Goal: Task Accomplishment & Management: Manage account settings

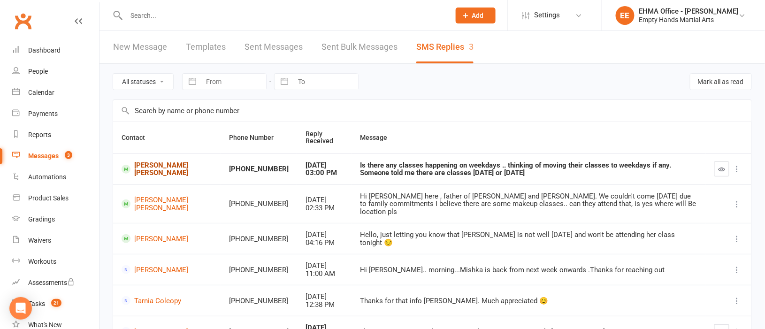
click at [164, 166] on link "[PERSON_NAME] [PERSON_NAME]" at bounding box center [167, 168] width 91 height 15
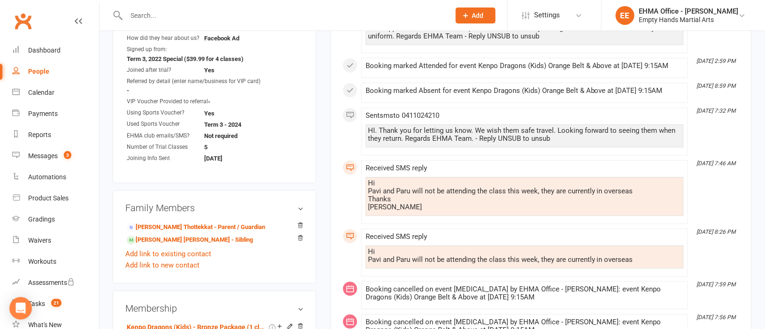
scroll to position [774, 0]
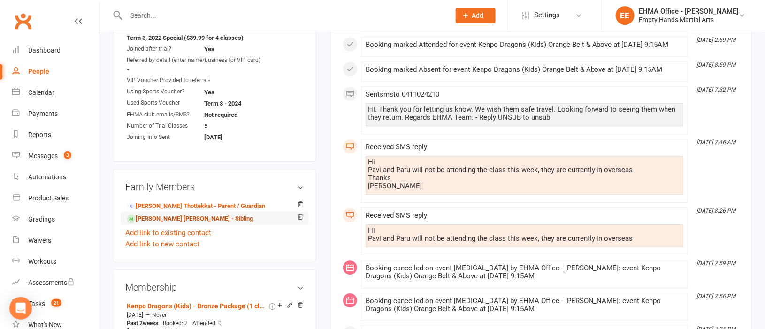
click at [194, 214] on link "[PERSON_NAME] [PERSON_NAME] - Sibling" at bounding box center [190, 219] width 126 height 10
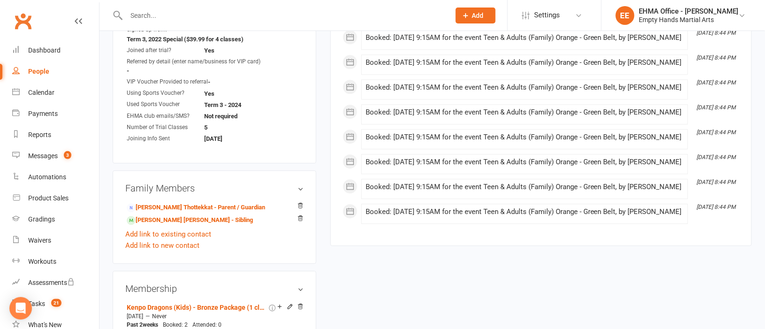
scroll to position [774, 0]
click at [174, 214] on link "[PERSON_NAME] [PERSON_NAME] - Sibling" at bounding box center [190, 219] width 126 height 10
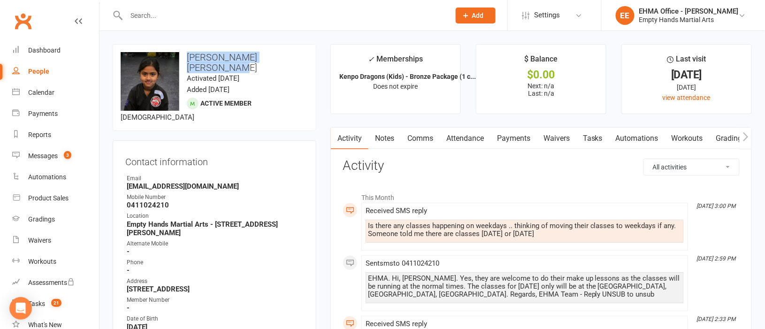
drag, startPoint x: 297, startPoint y: 56, endPoint x: 189, endPoint y: 54, distance: 108.0
click at [189, 54] on h3 "[PERSON_NAME] [PERSON_NAME]" at bounding box center [215, 62] width 188 height 21
copy h3 "[PERSON_NAME] [PERSON_NAME]"
drag, startPoint x: 423, startPoint y: 278, endPoint x: 402, endPoint y: 280, distance: 21.2
click at [402, 280] on div "EHMA. Hi, [PERSON_NAME]. Yes, they are welcome to do their make up lessons as t…" at bounding box center [525, 287] width 314 height 24
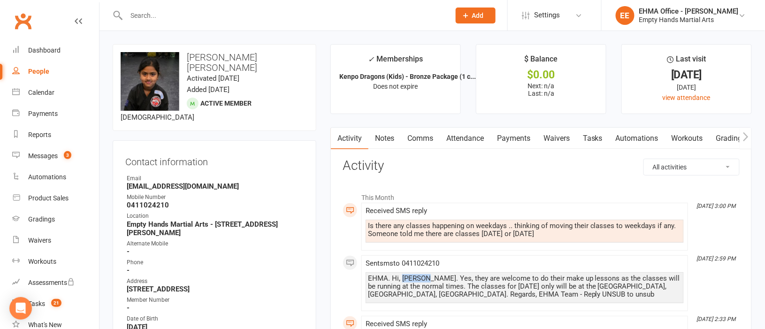
copy div "[PERSON_NAME]"
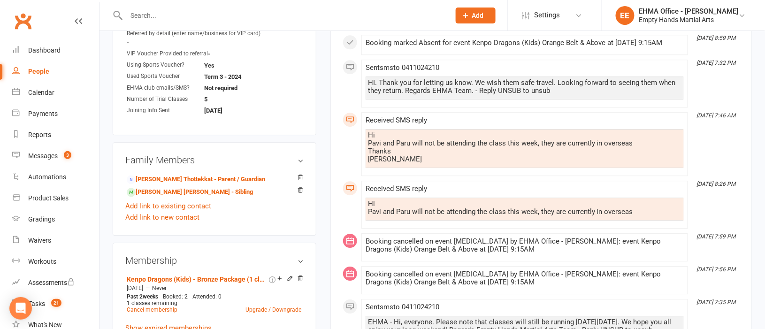
scroll to position [915, 0]
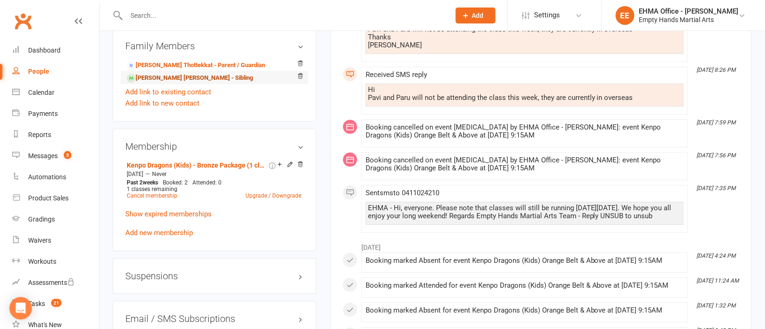
click at [160, 73] on link "[PERSON_NAME] [PERSON_NAME] - Sibling" at bounding box center [190, 78] width 126 height 10
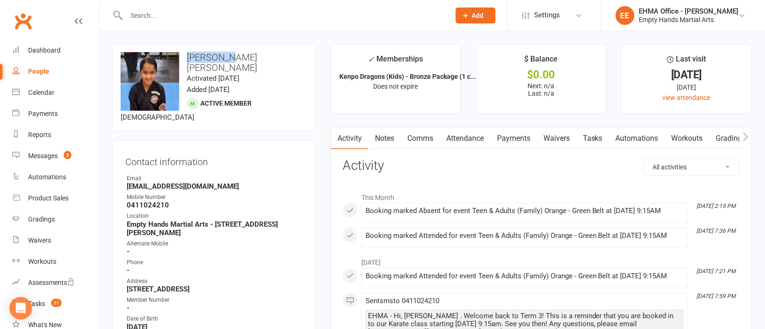
drag, startPoint x: 222, startPoint y: 59, endPoint x: 188, endPoint y: 55, distance: 33.5
click at [188, 55] on h3 "[PERSON_NAME] [PERSON_NAME]" at bounding box center [215, 62] width 188 height 21
click at [47, 89] on div "Calendar" at bounding box center [41, 93] width 26 height 8
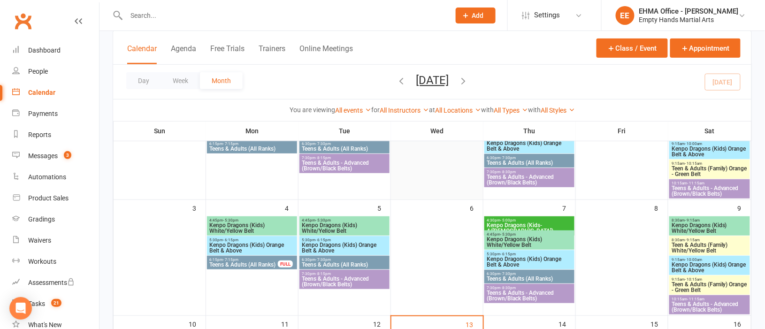
scroll to position [140, 0]
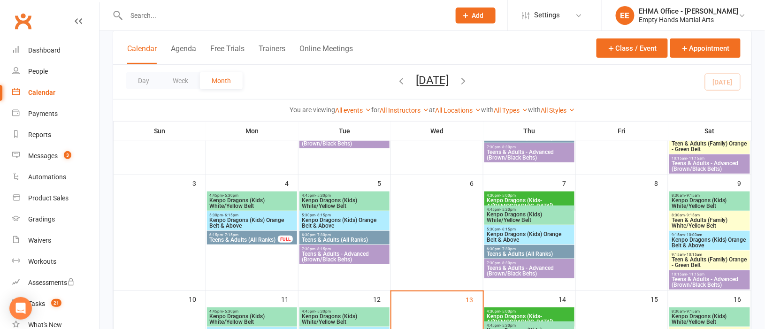
click at [692, 199] on span "Kenpo Dragons (Kids) White/Yellow Belt" at bounding box center [709, 203] width 77 height 11
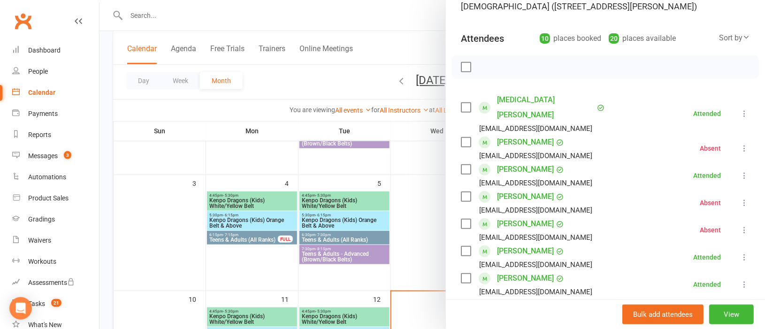
scroll to position [70, 0]
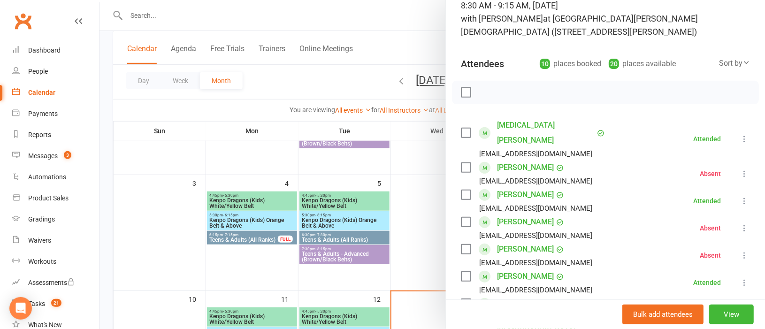
click at [430, 235] on div at bounding box center [433, 164] width 666 height 329
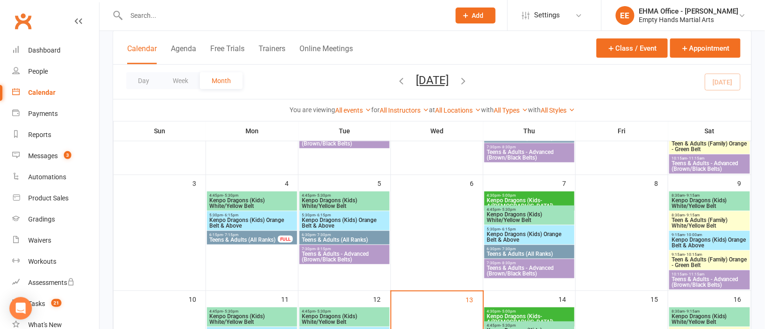
click at [701, 220] on span "Teen & Adults (Family) White/Yellow Belt" at bounding box center [709, 222] width 77 height 11
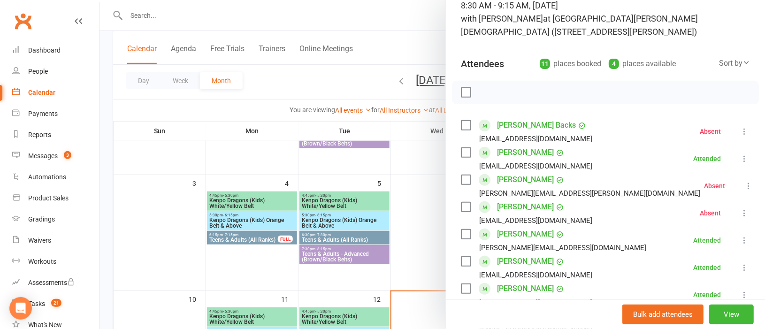
drag, startPoint x: 424, startPoint y: 241, endPoint x: 437, endPoint y: 245, distance: 13.1
click at [423, 242] on div at bounding box center [433, 164] width 666 height 329
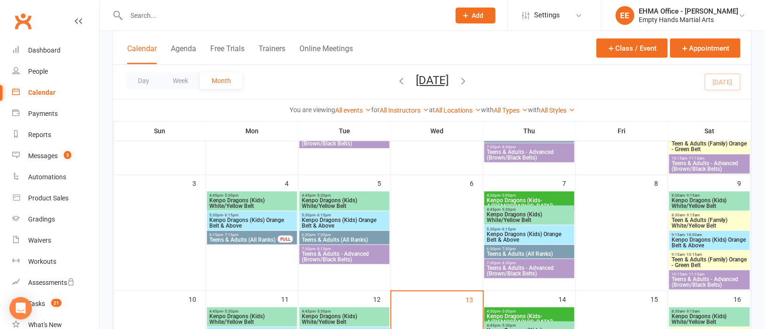
click at [687, 240] on span "Kenpo Dragons (Kids) Orange Belt & Above" at bounding box center [709, 242] width 77 height 11
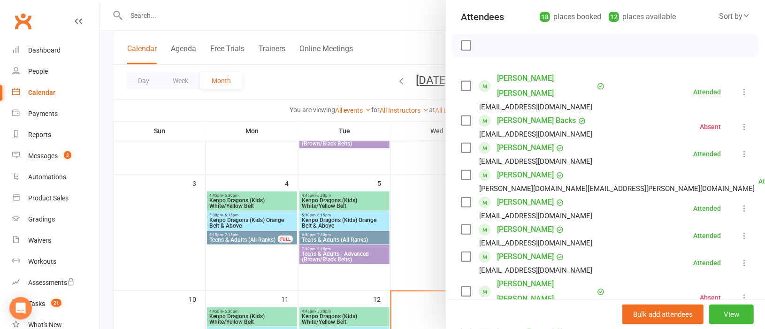
scroll to position [140, 0]
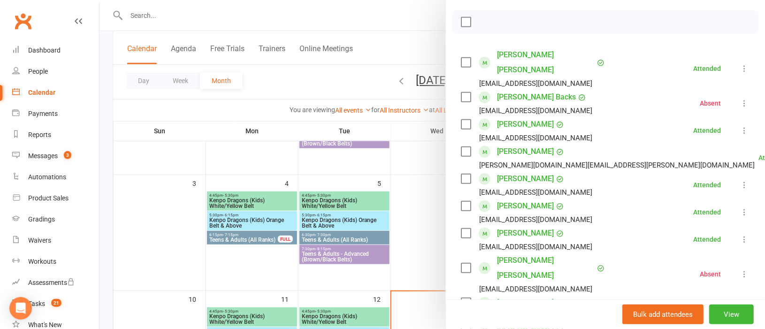
click at [419, 232] on div at bounding box center [433, 164] width 666 height 329
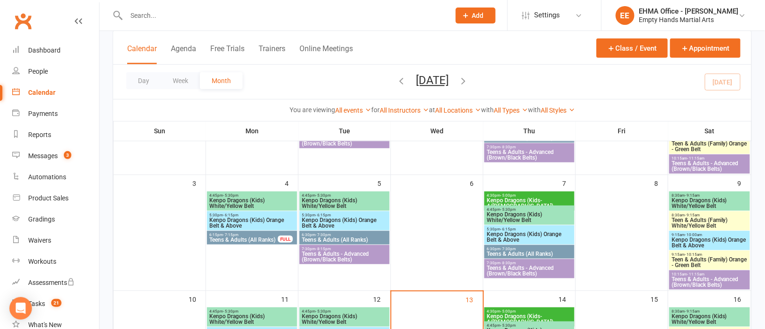
click at [690, 261] on span "Teen & Adults (Family) Orange - Green Belt" at bounding box center [709, 262] width 77 height 11
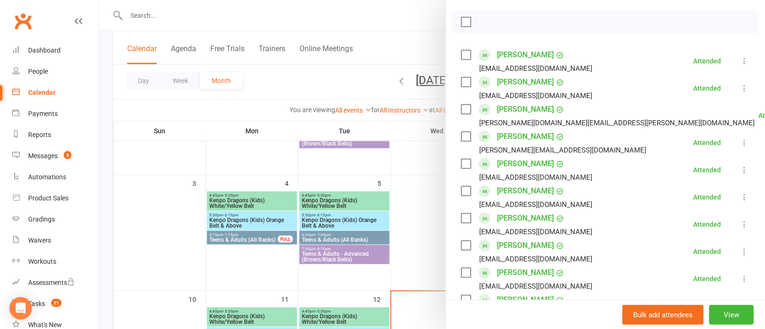
scroll to position [211, 0]
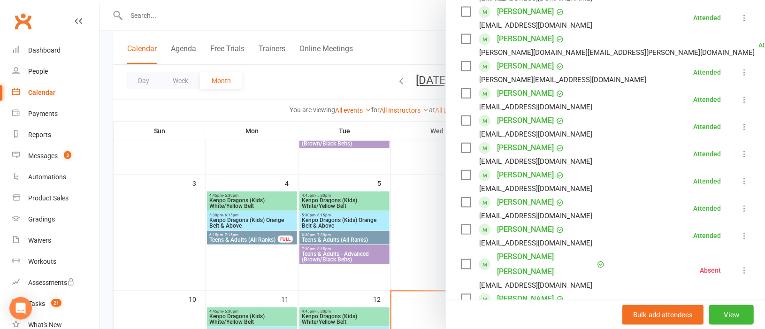
click at [430, 235] on div at bounding box center [433, 164] width 666 height 329
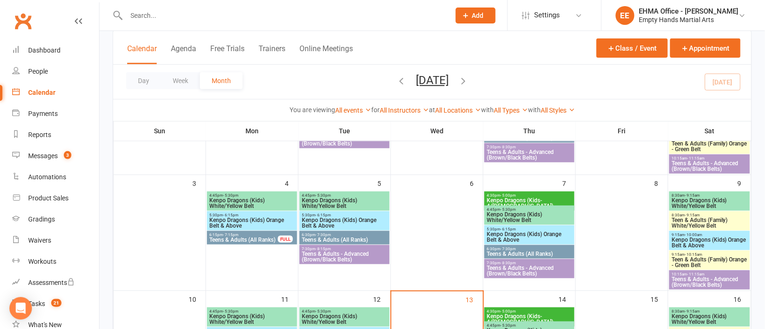
click at [264, 217] on span "Kenpo Dragons (Kids) Orange Belt & Above" at bounding box center [252, 222] width 86 height 11
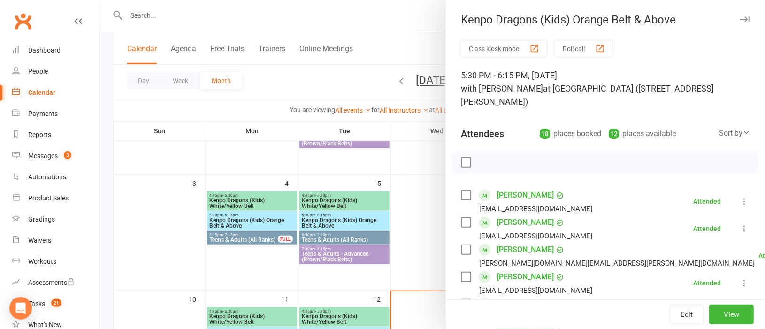
click at [410, 218] on div at bounding box center [433, 164] width 666 height 329
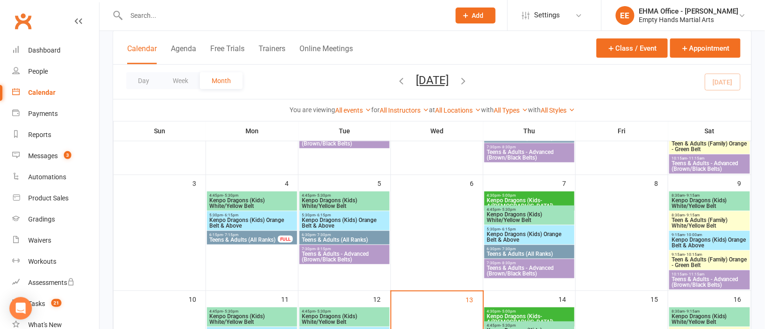
click at [359, 220] on span "Kenpo Dragons (Kids) Orange Belt & Above" at bounding box center [344, 222] width 86 height 11
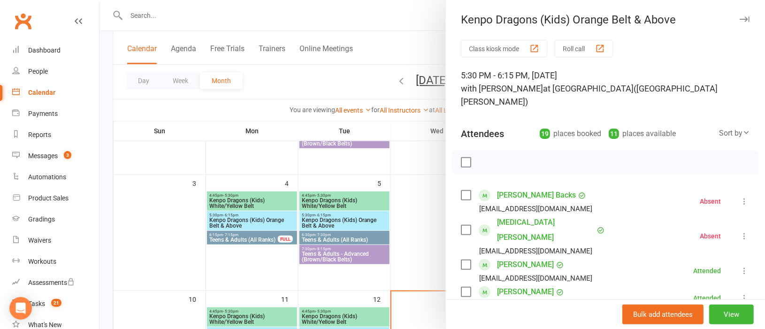
click at [408, 229] on div at bounding box center [433, 164] width 666 height 329
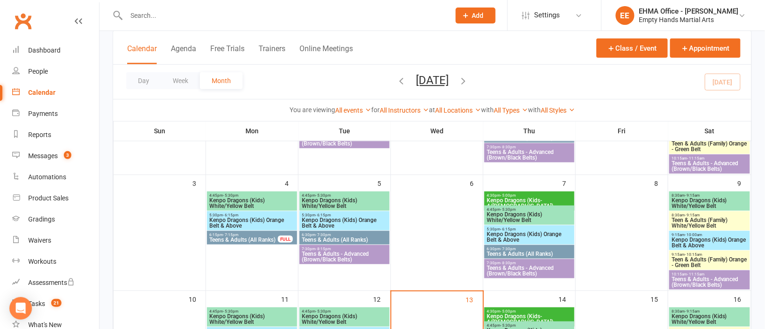
click at [499, 236] on span "Kenpo Dragons (Kids) Orange Belt & Above" at bounding box center [529, 236] width 86 height 11
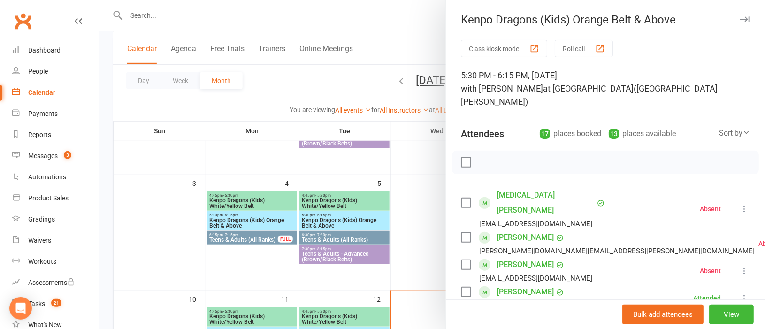
click at [425, 236] on div at bounding box center [433, 164] width 666 height 329
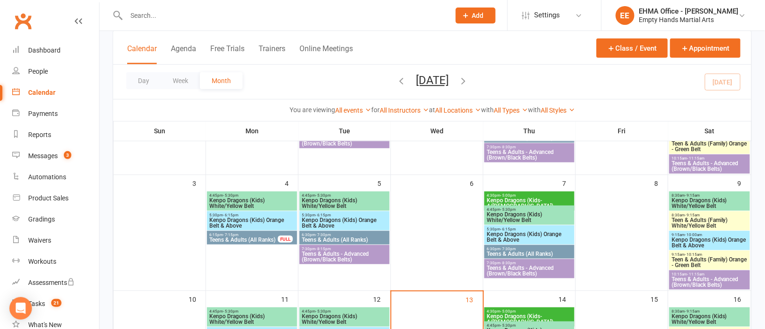
click at [695, 234] on span "- 10:00am" at bounding box center [693, 235] width 17 height 4
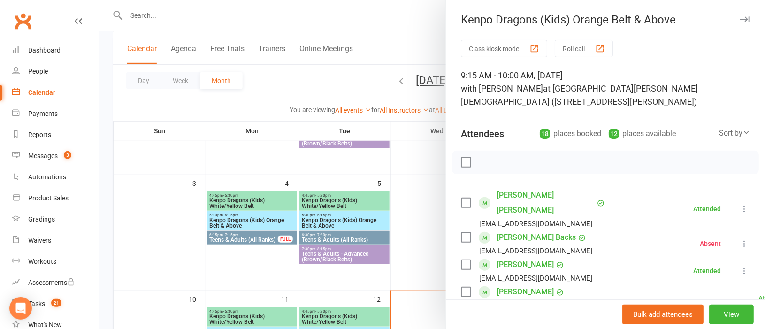
scroll to position [140, 0]
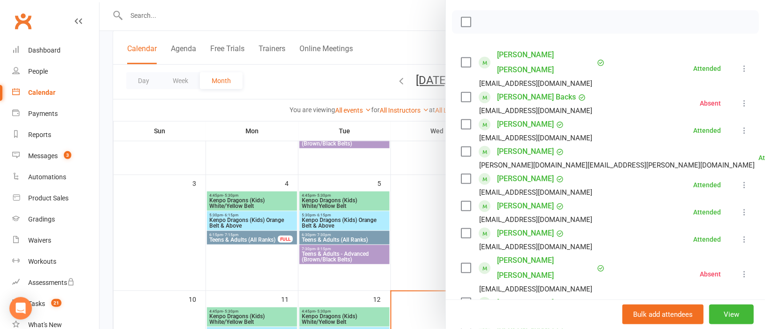
click at [433, 226] on div at bounding box center [433, 164] width 666 height 329
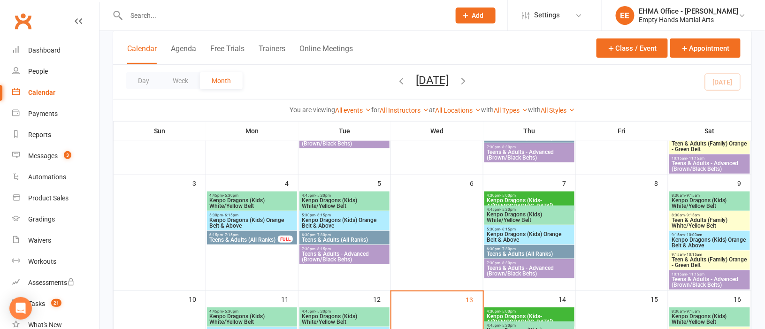
click at [692, 255] on span "- 10:15am" at bounding box center [693, 255] width 17 height 4
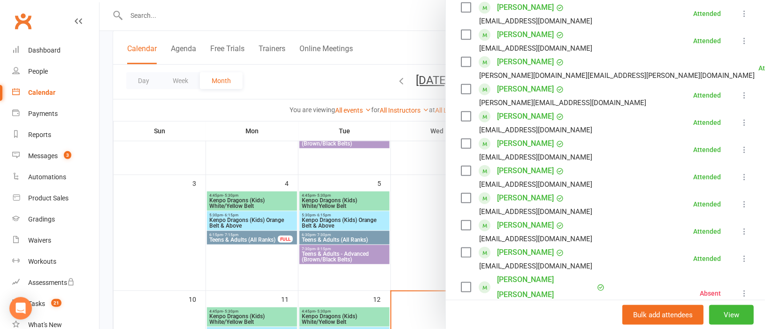
scroll to position [211, 0]
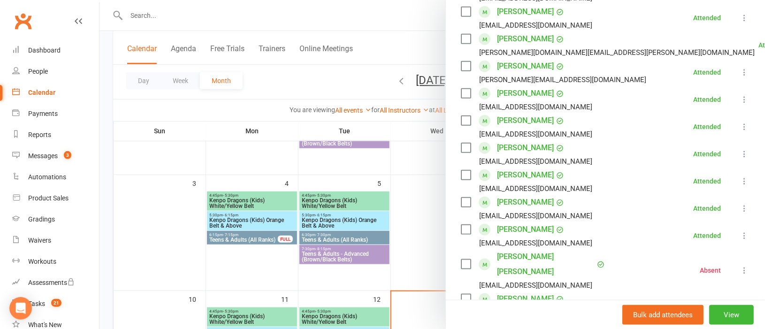
click at [435, 237] on div at bounding box center [433, 164] width 666 height 329
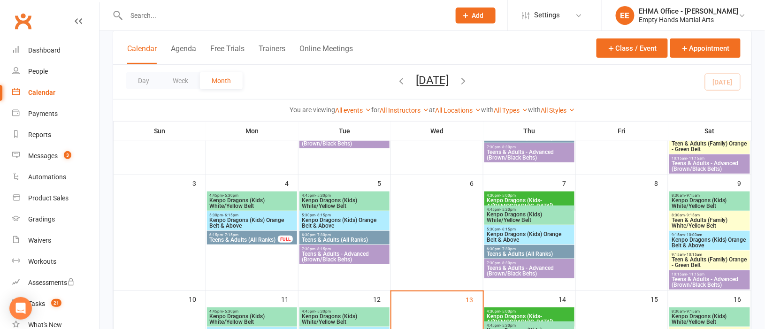
click at [508, 232] on span "Kenpo Dragons (Kids) Orange Belt & Above" at bounding box center [529, 236] width 86 height 11
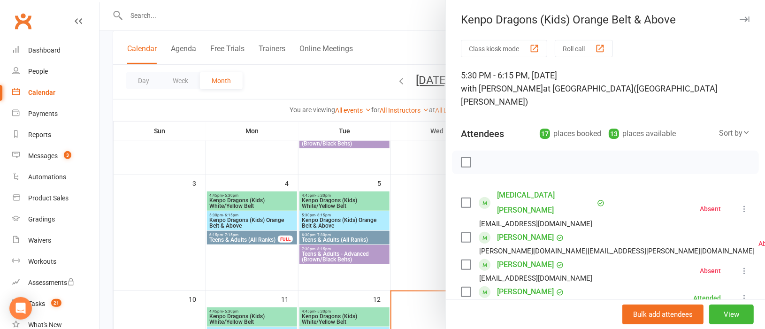
click at [423, 231] on div at bounding box center [433, 164] width 666 height 329
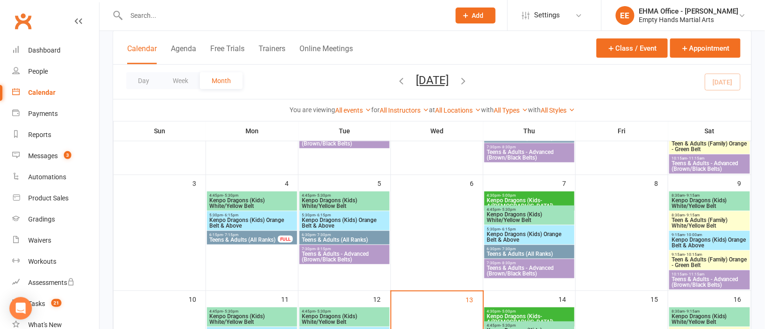
click at [242, 234] on span "6:15pm - 7:15pm" at bounding box center [243, 235] width 69 height 4
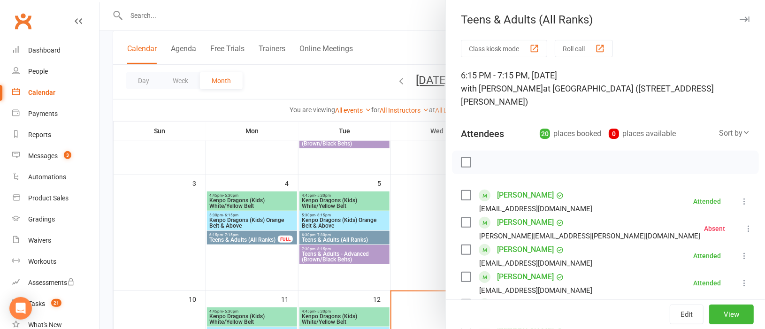
click at [346, 235] on div at bounding box center [433, 164] width 666 height 329
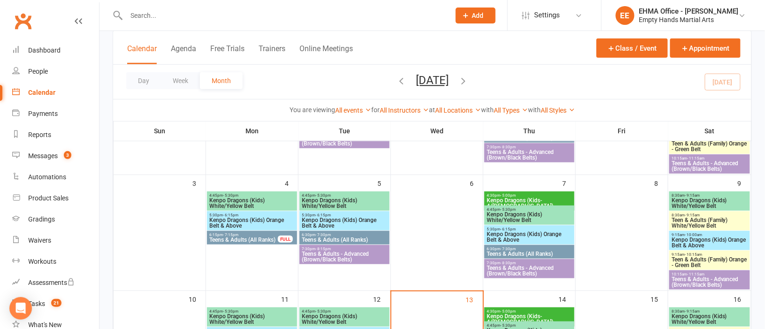
click at [346, 235] on span "6:30pm - 7:30pm" at bounding box center [344, 235] width 86 height 4
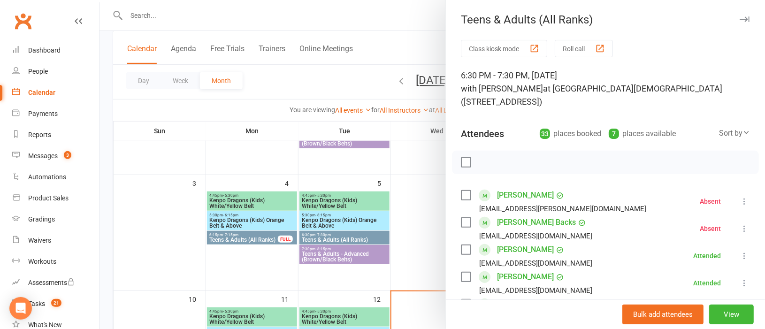
click at [237, 217] on div at bounding box center [433, 164] width 666 height 329
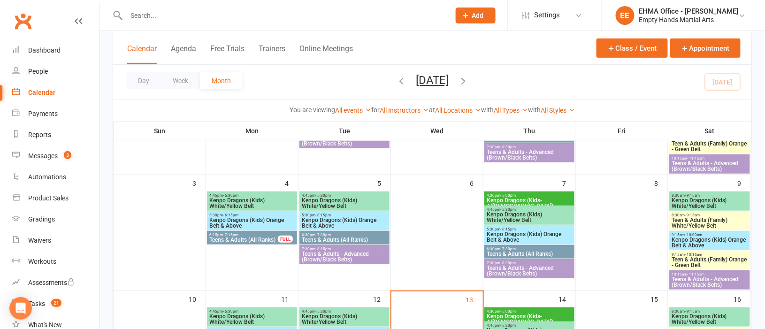
click at [237, 217] on span "Kenpo Dragons (Kids) Orange Belt & Above" at bounding box center [252, 222] width 86 height 11
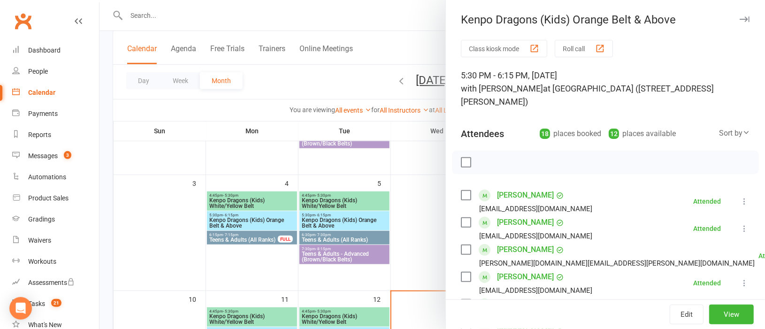
click at [278, 221] on div at bounding box center [433, 164] width 666 height 329
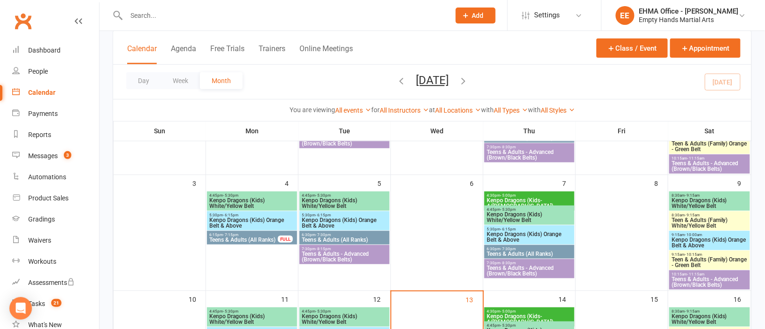
click at [262, 212] on div "5:30pm - 6:15pm Kenpo Dragons (Kids) Orange Belt & Above" at bounding box center [252, 220] width 90 height 19
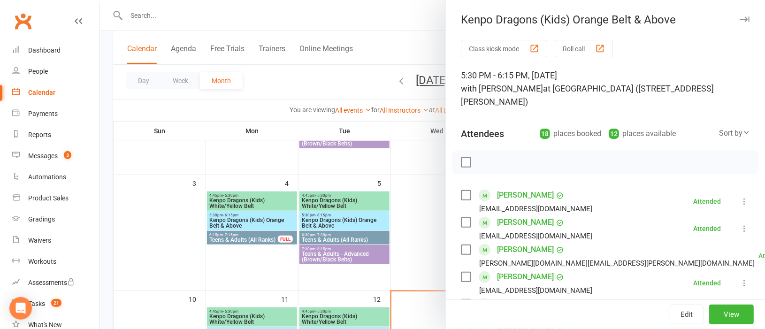
click at [327, 218] on div at bounding box center [433, 164] width 666 height 329
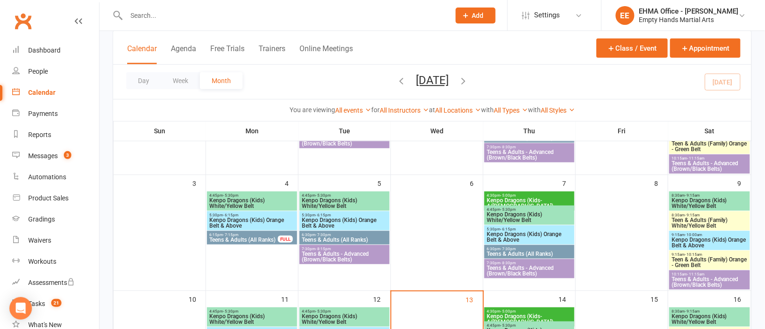
click at [327, 218] on span "Kenpo Dragons (Kids) Orange Belt & Above" at bounding box center [344, 222] width 86 height 11
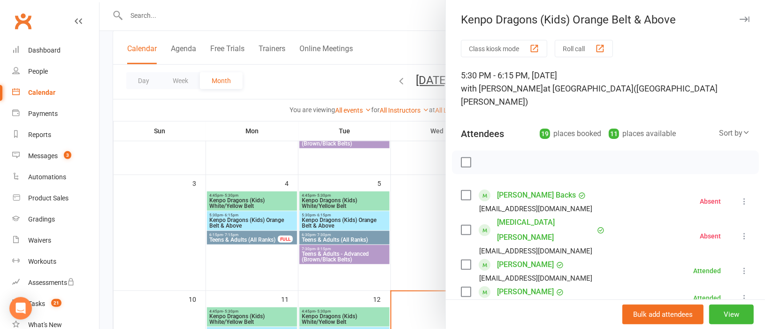
click at [416, 268] on div at bounding box center [433, 164] width 666 height 329
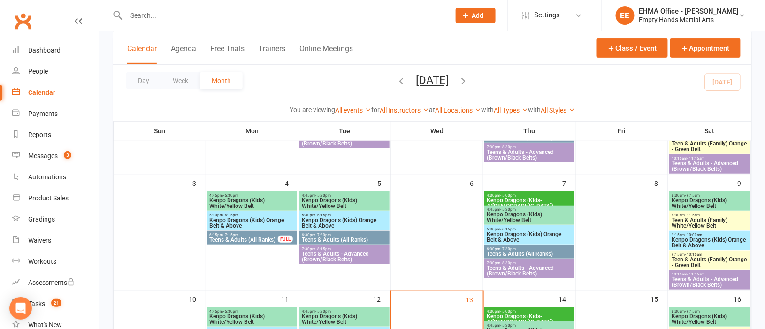
click at [700, 233] on span "- 10:00am" at bounding box center [693, 235] width 17 height 4
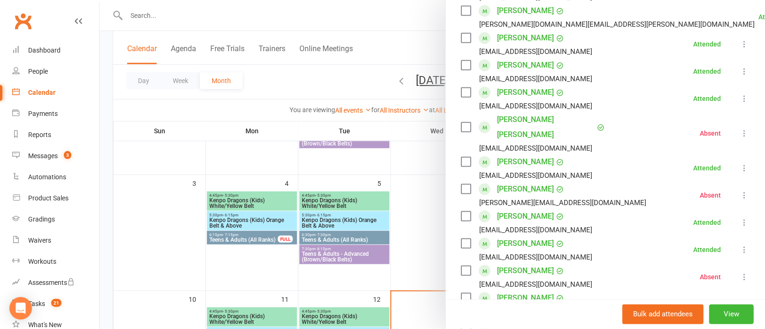
scroll to position [352, 0]
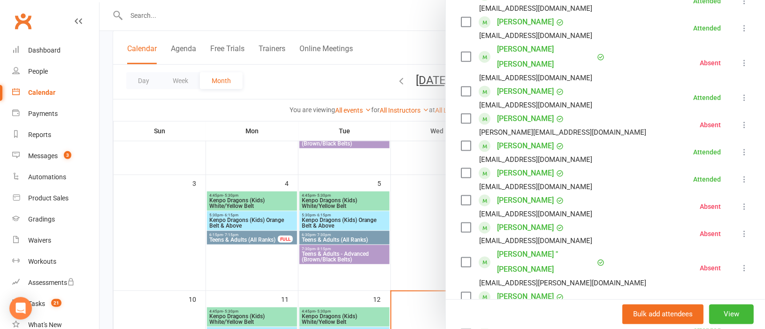
click at [535, 42] on link "[PERSON_NAME] [PERSON_NAME]" at bounding box center [546, 57] width 98 height 30
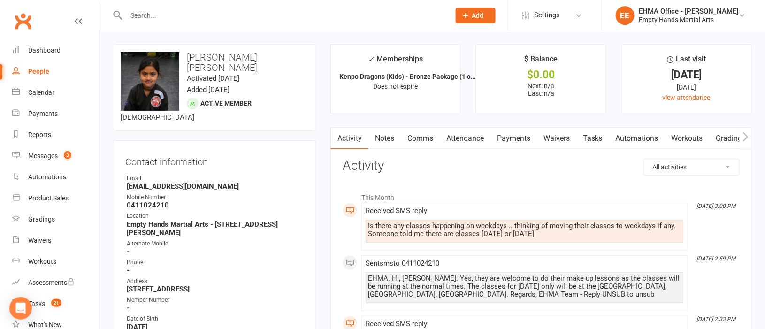
click at [268, 18] on input "text" at bounding box center [283, 15] width 320 height 13
paste input "[PERSON_NAME]"
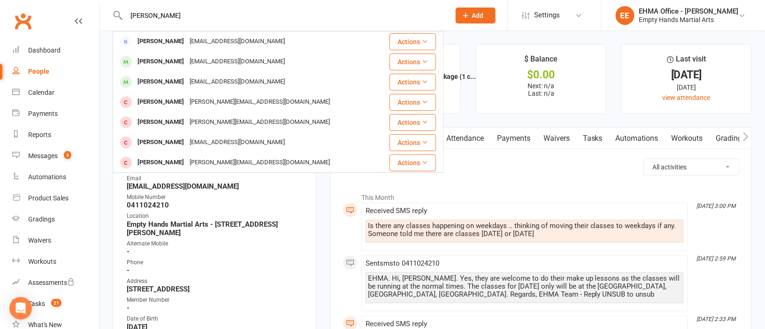
type input "[PERSON_NAME]"
click at [249, 38] on div "[EMAIL_ADDRESS][DOMAIN_NAME]" at bounding box center [237, 42] width 101 height 14
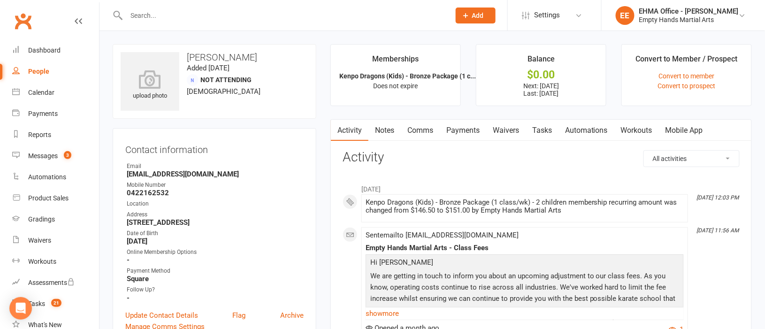
click at [467, 129] on link "Payments" at bounding box center [463, 131] width 46 height 22
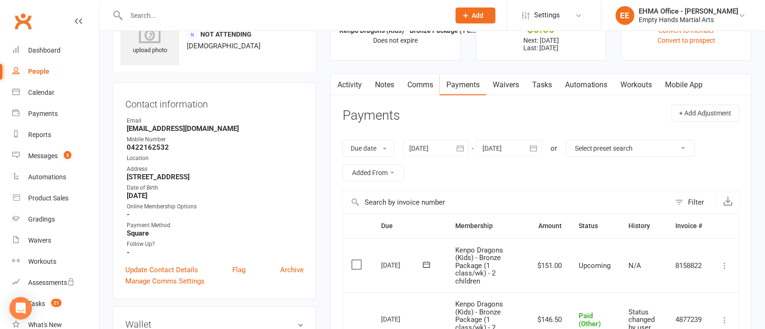
scroll to position [70, 0]
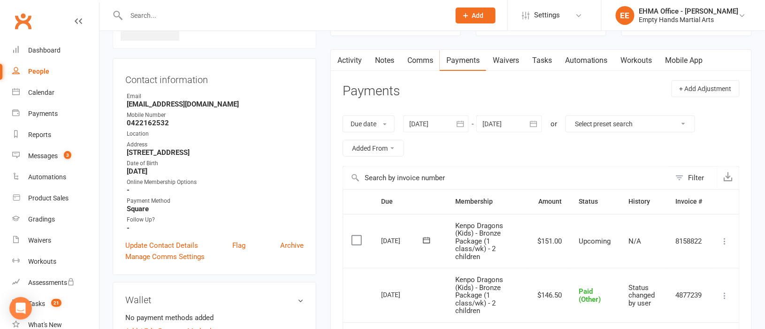
click at [724, 240] on icon at bounding box center [725, 241] width 9 height 9
click at [667, 293] on link "Mark as Paid (Other)" at bounding box center [675, 297] width 111 height 19
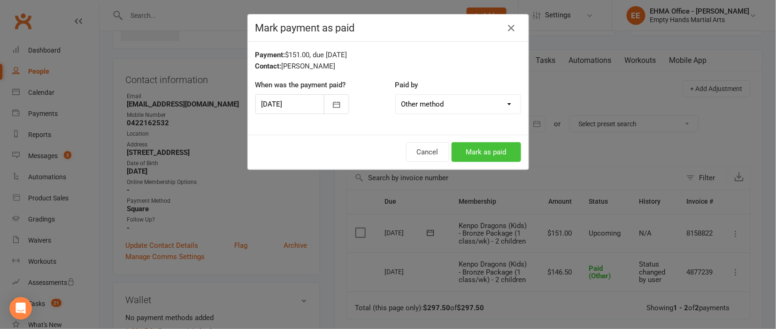
click at [472, 152] on button "Mark as paid" at bounding box center [486, 152] width 69 height 20
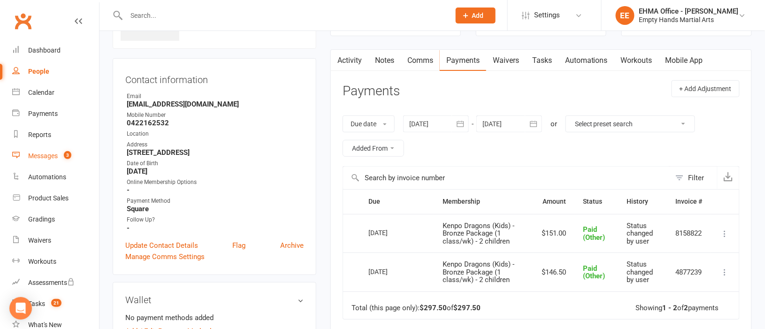
click at [42, 158] on div "Messages" at bounding box center [43, 156] width 30 height 8
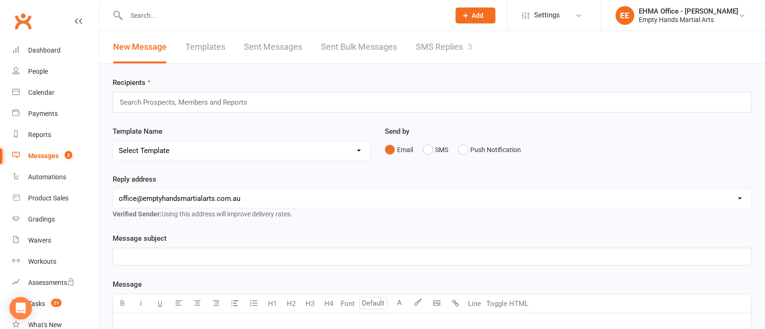
click at [443, 41] on link "SMS Replies 3" at bounding box center [444, 47] width 56 height 32
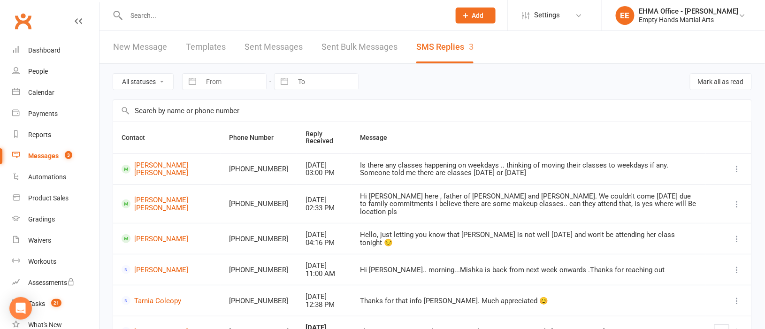
click at [150, 86] on select "All statuses Read only Unread only" at bounding box center [143, 82] width 60 height 16
select select "unread_only"
click at [113, 74] on select "All statuses Read only Unread only" at bounding box center [143, 82] width 60 height 16
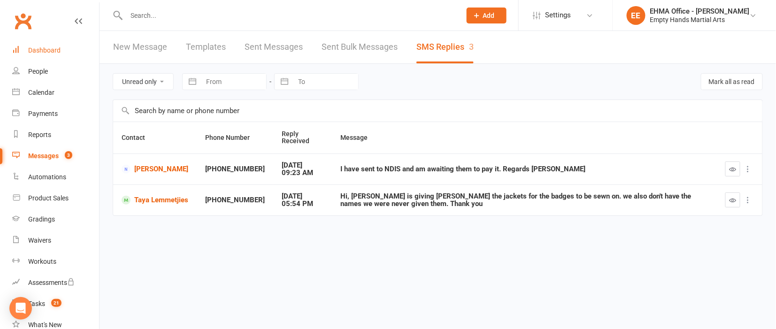
click at [50, 47] on div "Dashboard" at bounding box center [44, 50] width 32 height 8
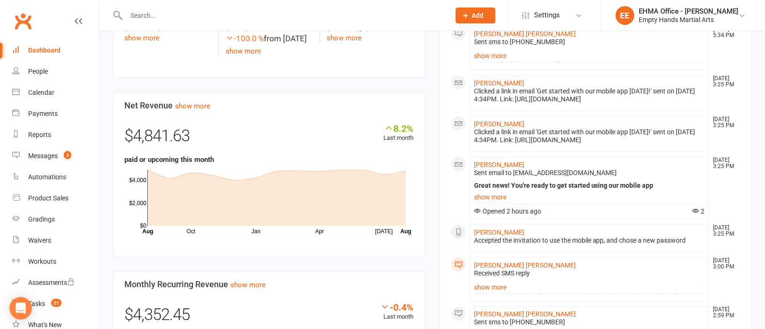
scroll to position [281, 0]
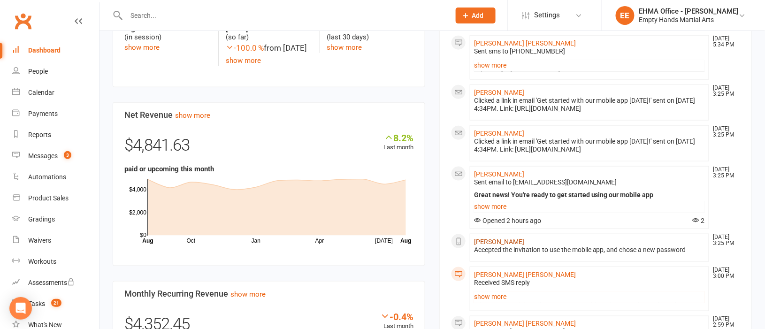
click at [520, 238] on link "[PERSON_NAME]" at bounding box center [499, 242] width 50 height 8
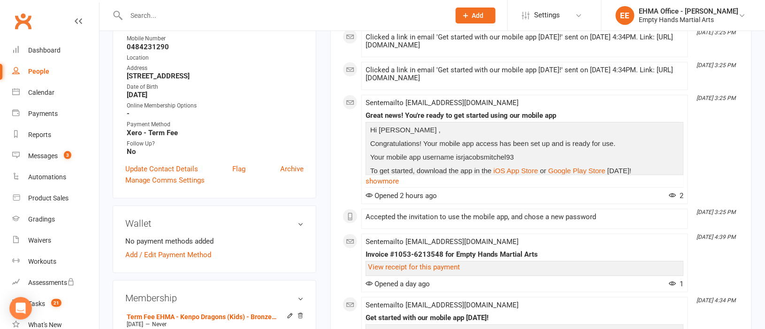
scroll to position [140, 0]
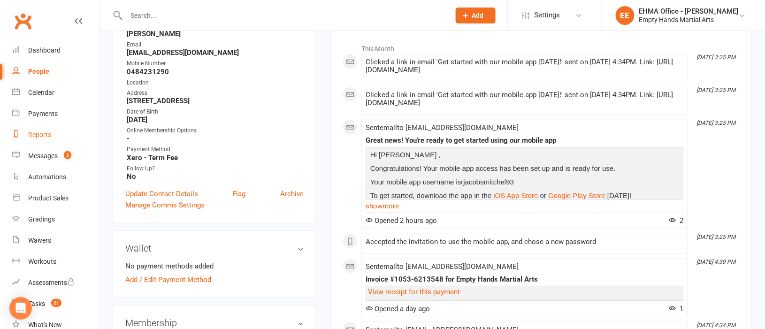
click at [37, 132] on div "Reports" at bounding box center [39, 135] width 23 height 8
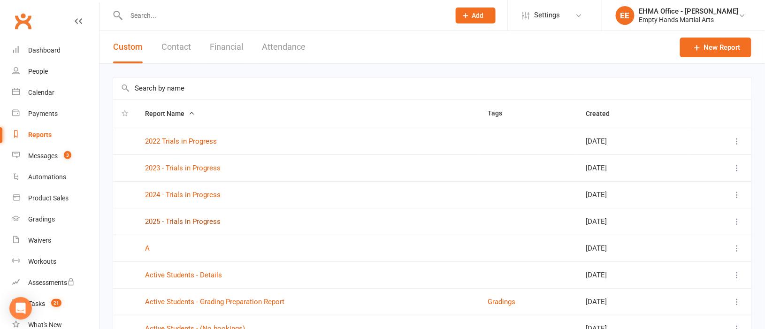
click at [180, 224] on link "2025 - Trials in Progress" at bounding box center [183, 221] width 76 height 8
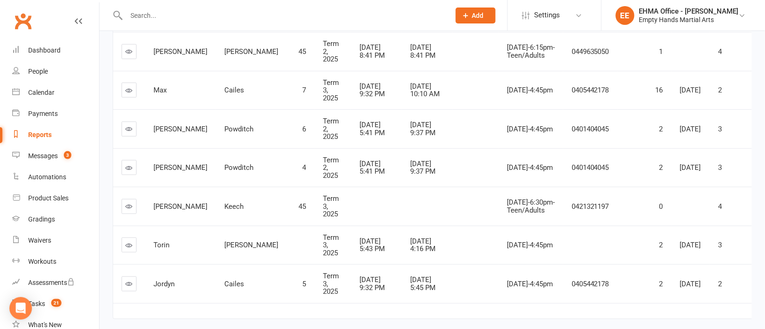
scroll to position [138, 0]
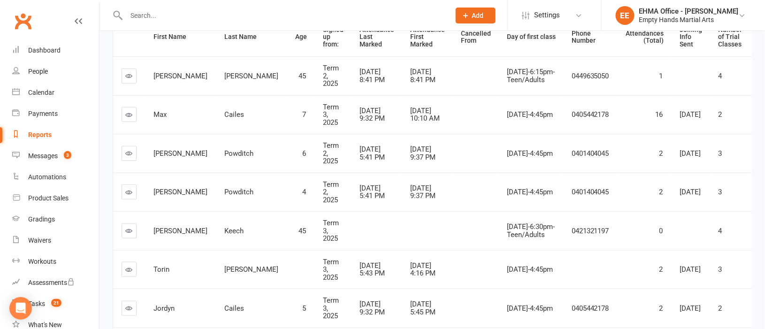
click at [39, 131] on div "Reports" at bounding box center [39, 135] width 23 height 8
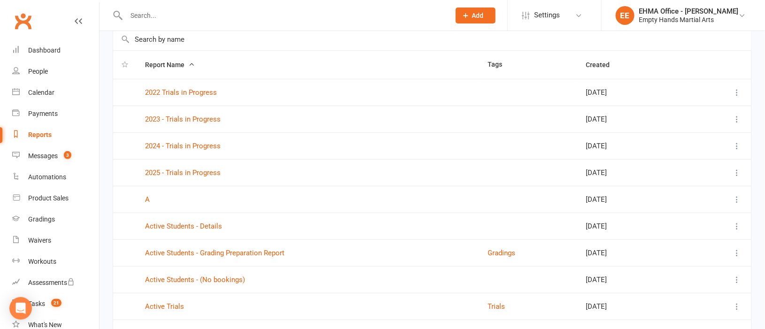
scroll to position [70, 0]
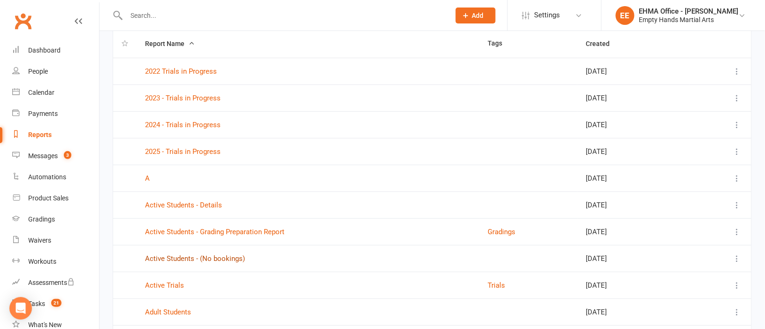
click at [174, 261] on link "Active Students - (No bookings)" at bounding box center [195, 258] width 100 height 8
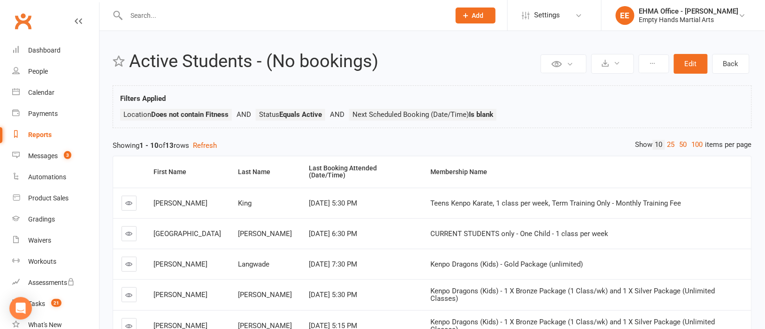
scroll to position [70, 0]
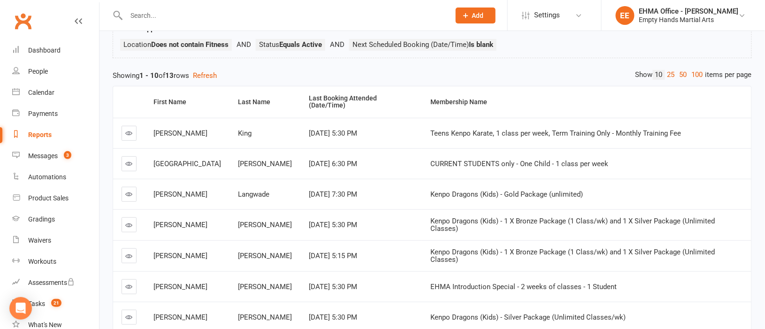
click at [129, 160] on icon at bounding box center [129, 163] width 7 height 7
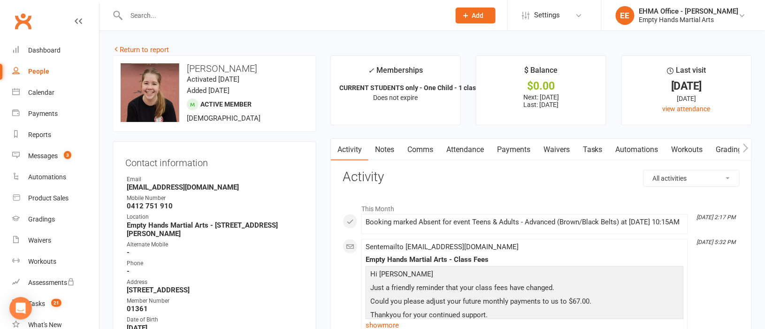
click at [678, 175] on select "All activities Bookings / Attendances Communications Notes Failed SMSes Grading…" at bounding box center [691, 178] width 95 height 16
select select "BookingLogEntry"
click at [644, 170] on select "All activities Bookings / Attendances Communications Notes Failed SMSes Grading…" at bounding box center [691, 178] width 95 height 16
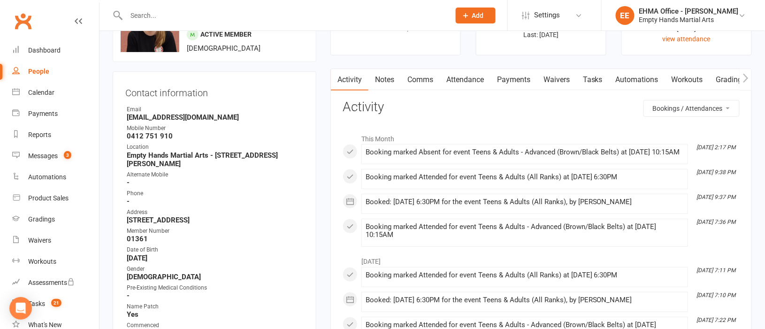
scroll to position [140, 0]
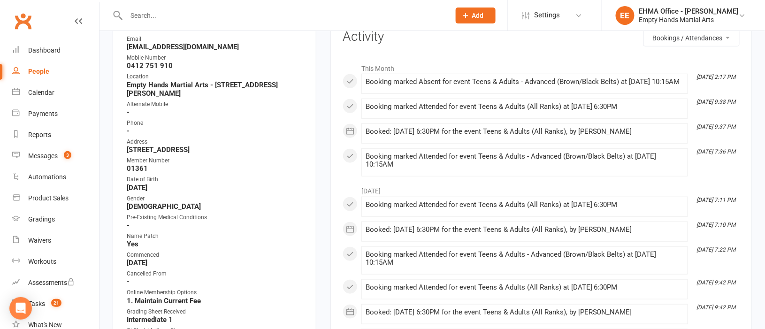
click at [465, 94] on li "[DATE] 2:17 PM Booking marked Absent for event Teens & Adults - Advanced (Brown…" at bounding box center [524, 84] width 327 height 20
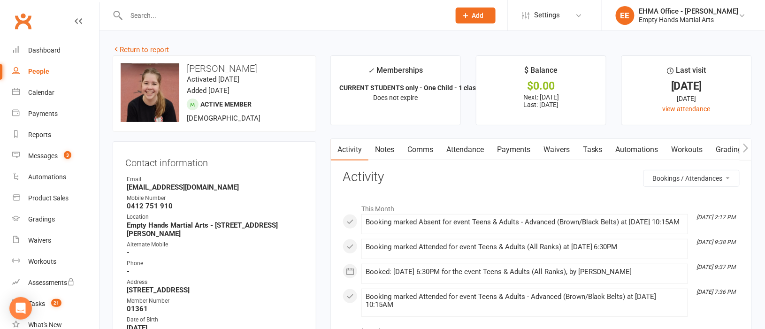
drag, startPoint x: 259, startPoint y: 64, endPoint x: 188, endPoint y: 67, distance: 71.4
click at [188, 67] on h3 "[PERSON_NAME]" at bounding box center [215, 68] width 188 height 10
copy h3 "[PERSON_NAME]"
click at [513, 177] on h3 "Activity" at bounding box center [541, 177] width 397 height 15
click at [32, 93] on div "Calendar" at bounding box center [41, 93] width 26 height 8
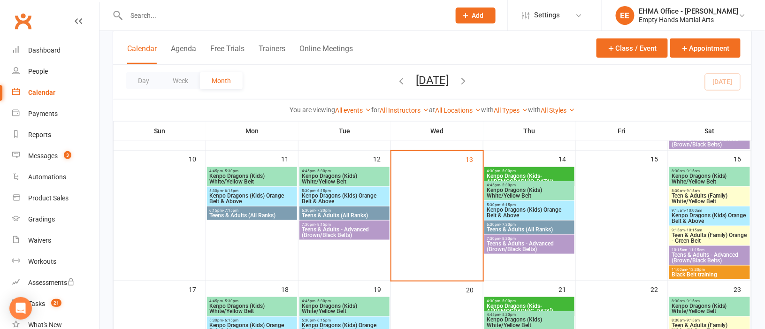
scroll to position [281, 0]
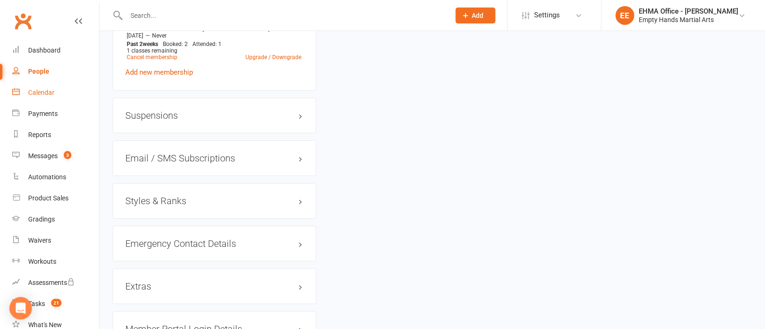
scroll to position [1056, 0]
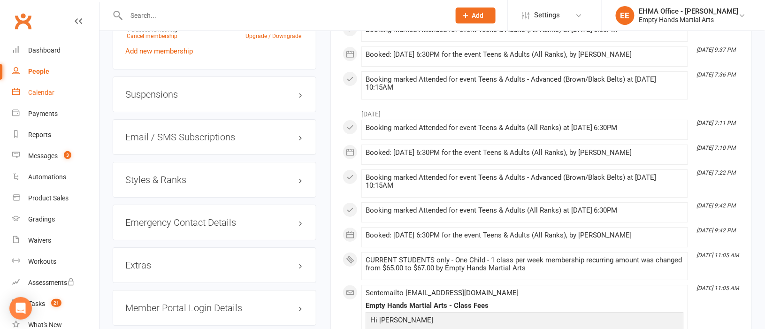
click at [34, 94] on div "Calendar" at bounding box center [41, 93] width 26 height 8
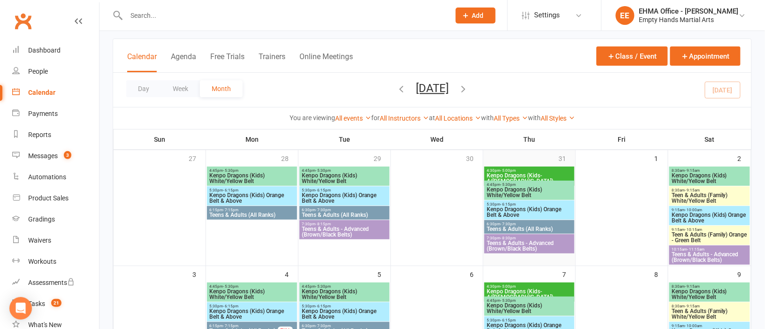
scroll to position [70, 0]
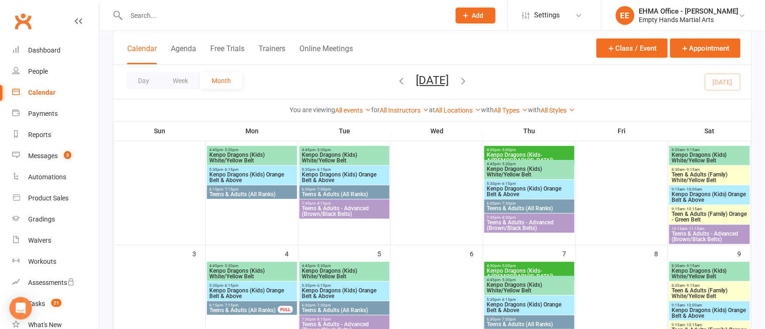
click at [534, 217] on span "7:30pm - 8:30pm" at bounding box center [529, 217] width 86 height 4
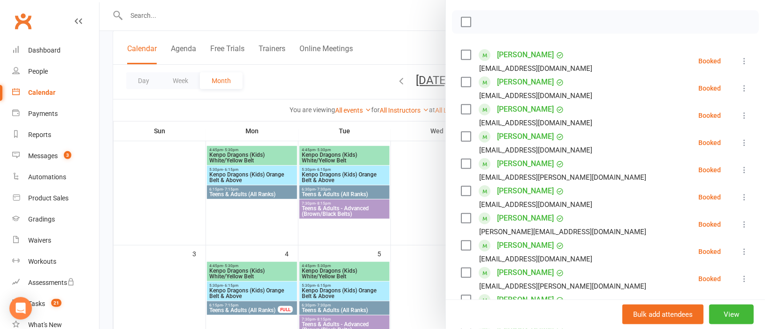
scroll to position [211, 0]
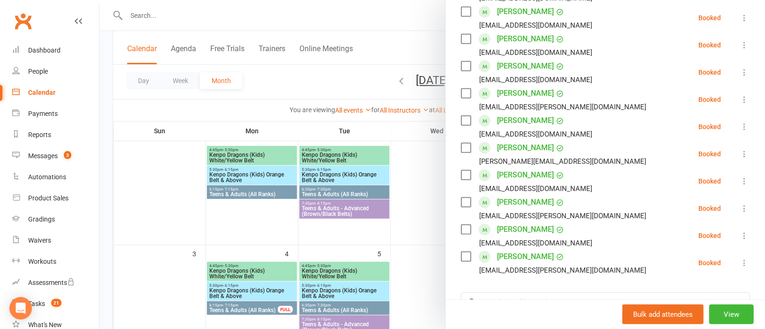
click at [422, 235] on div at bounding box center [433, 164] width 666 height 329
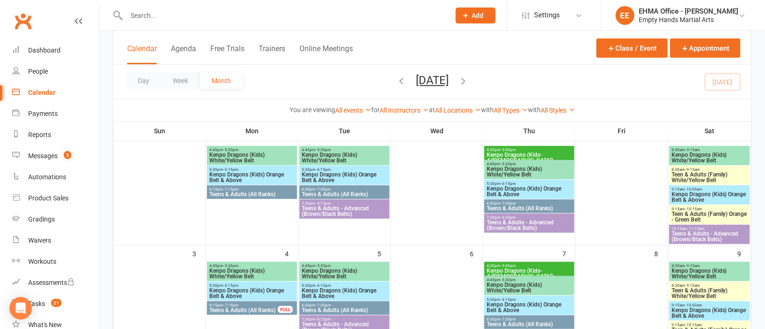
click at [511, 201] on span "- 7:30pm" at bounding box center [507, 203] width 15 height 4
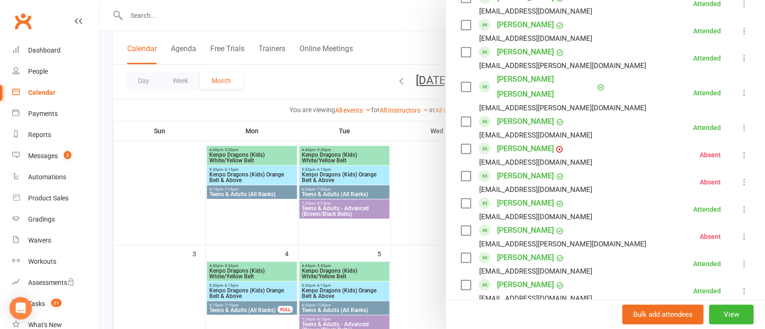
scroll to position [704, 0]
click at [394, 226] on div at bounding box center [433, 164] width 666 height 329
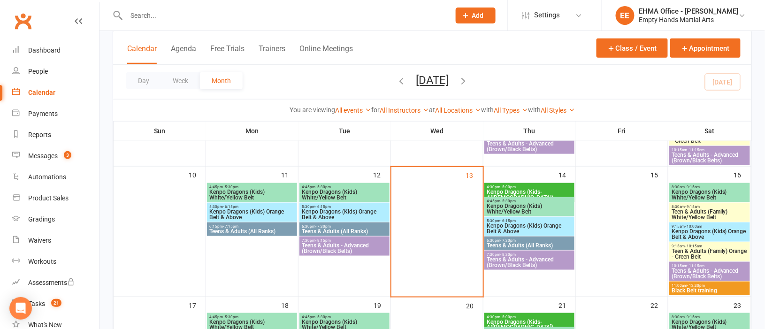
scroll to position [281, 0]
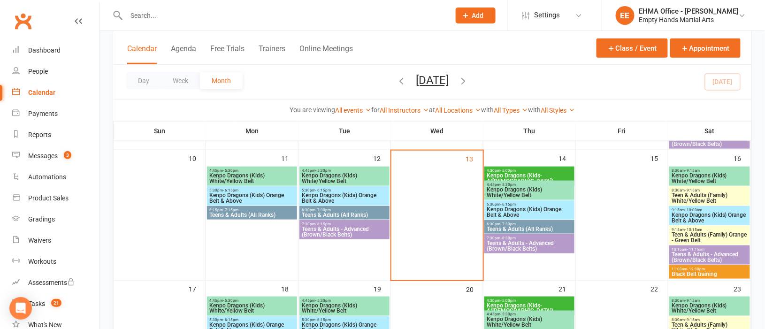
click at [537, 224] on span "6:30pm - 7:30pm" at bounding box center [529, 224] width 86 height 4
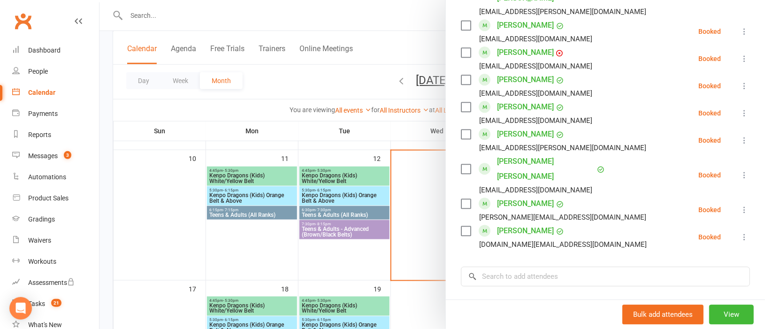
scroll to position [792, 0]
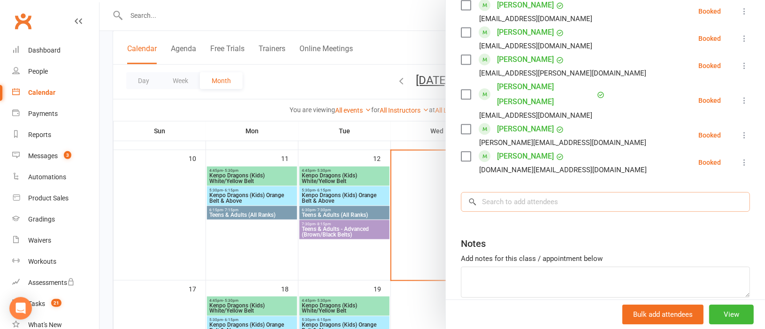
click at [510, 192] on input "search" at bounding box center [605, 202] width 289 height 20
paste input "[PERSON_NAME]"
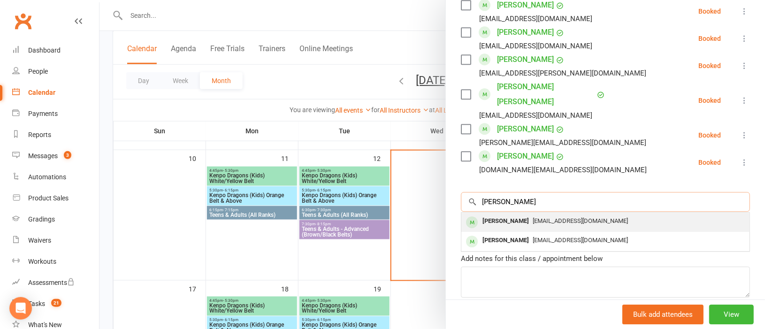
type input "[PERSON_NAME]"
click at [508, 215] on div "[PERSON_NAME]" at bounding box center [506, 222] width 54 height 14
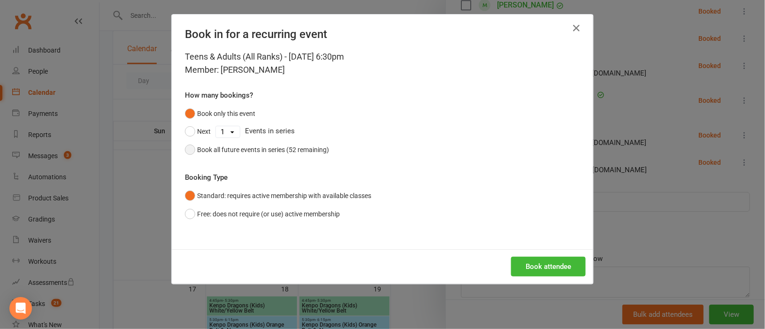
click at [185, 154] on button "Book all future events in series (52 remaining)" at bounding box center [257, 150] width 144 height 18
click at [534, 263] on button "Book attendee" at bounding box center [548, 267] width 75 height 20
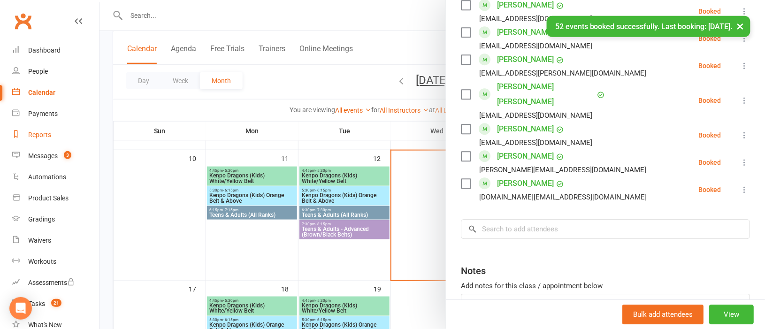
click at [41, 134] on div "Reports" at bounding box center [39, 135] width 23 height 8
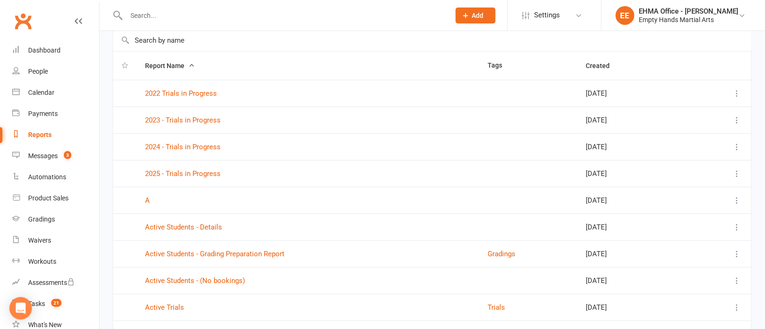
scroll to position [70, 0]
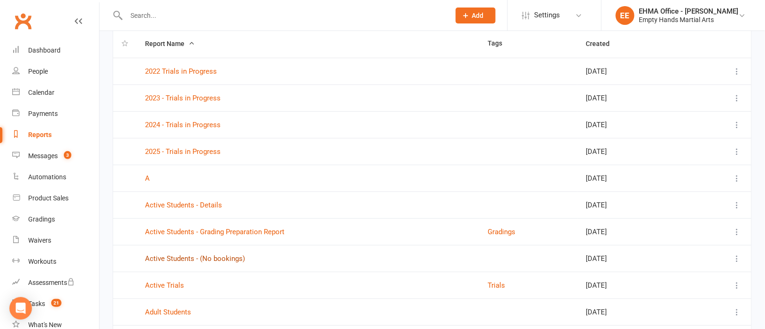
click at [212, 256] on link "Active Students - (No bookings)" at bounding box center [195, 258] width 100 height 8
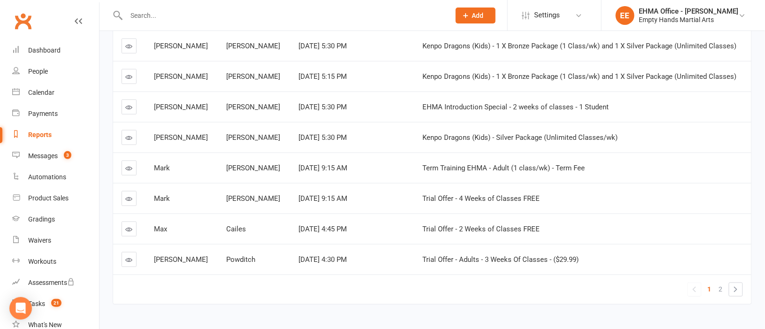
scroll to position [243, 0]
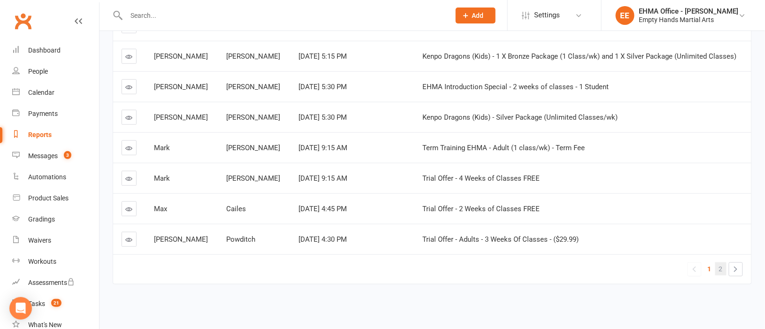
click at [721, 262] on span "2" at bounding box center [721, 268] width 4 height 13
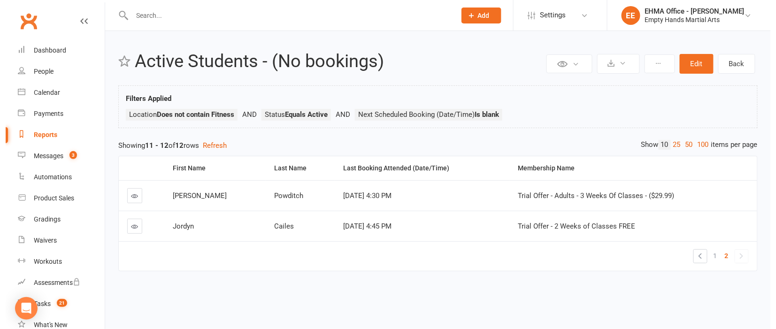
scroll to position [0, 0]
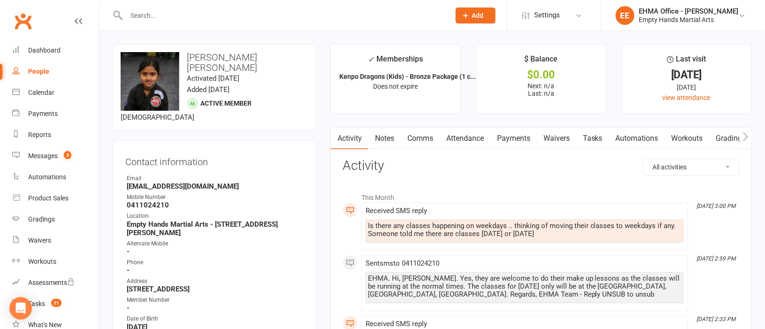
click at [418, 136] on link "Comms" at bounding box center [420, 139] width 39 height 22
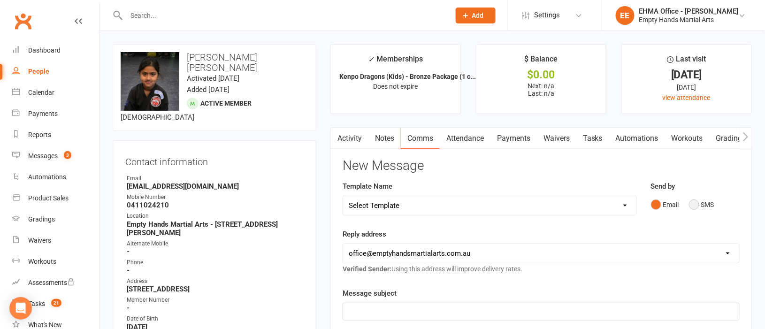
click at [695, 202] on button "SMS" at bounding box center [701, 205] width 25 height 18
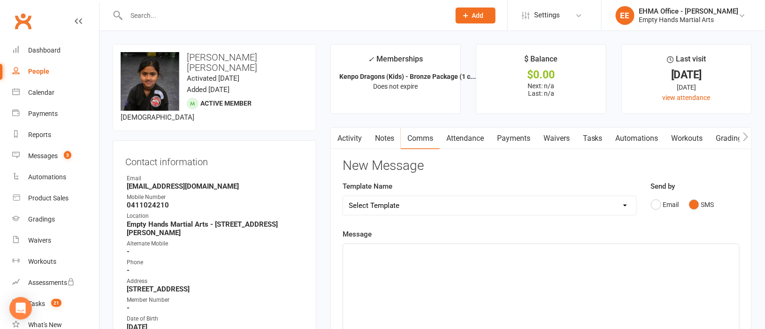
click at [492, 258] on p "﻿" at bounding box center [541, 252] width 385 height 11
click at [376, 255] on p "Hi," at bounding box center [541, 252] width 385 height 11
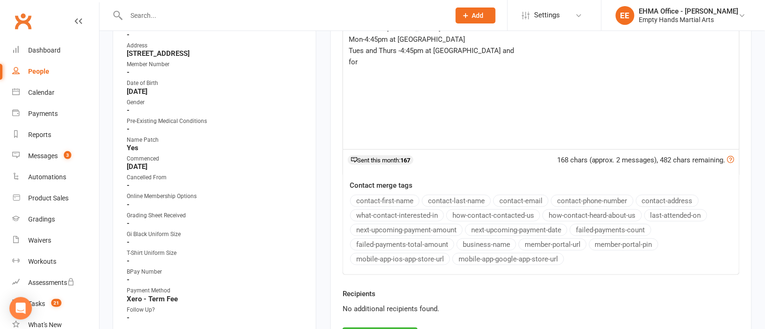
scroll to position [70, 0]
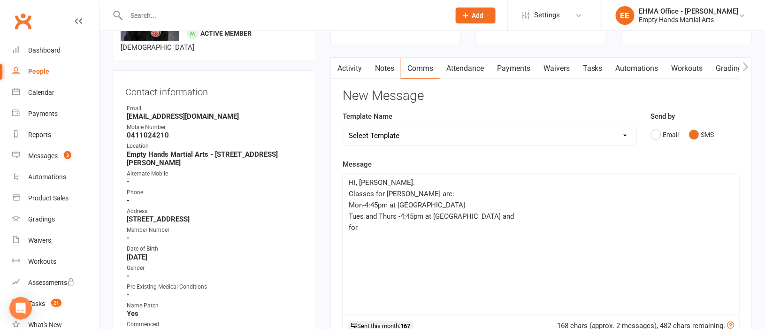
click at [370, 224] on p "for" at bounding box center [541, 227] width 385 height 11
drag, startPoint x: 457, startPoint y: 205, endPoint x: 392, endPoint y: 205, distance: 65.7
click at [392, 205] on p "Mon-4:45pm at Valley View school" at bounding box center [541, 205] width 385 height 11
copy span "at Valley View school"
click at [399, 239] on p "Mon-6:15pm" at bounding box center [541, 238] width 385 height 11
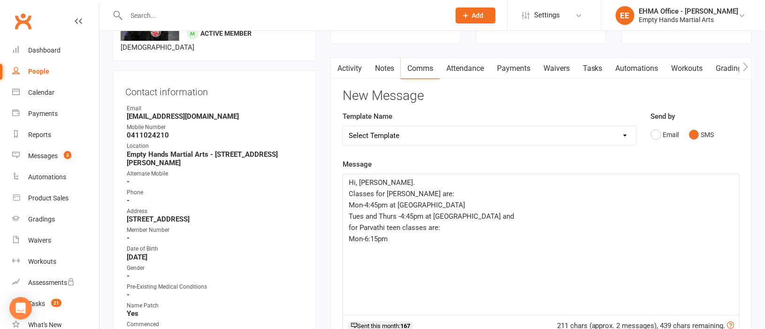
click at [399, 239] on p "Mon-6:15pm" at bounding box center [541, 238] width 385 height 11
drag, startPoint x: 531, startPoint y: 215, endPoint x: 350, endPoint y: 215, distance: 181.7
click at [350, 215] on span "Tues and Thurs -4:45pm at Golden Grove recreation centre and" at bounding box center [431, 216] width 165 height 8
copy span "Tues and Thurs -4:45pm at Golden Grove recreation centre"
click at [464, 241] on p "Mon-6:15pm at [GEOGRAPHIC_DATA]" at bounding box center [541, 238] width 385 height 11
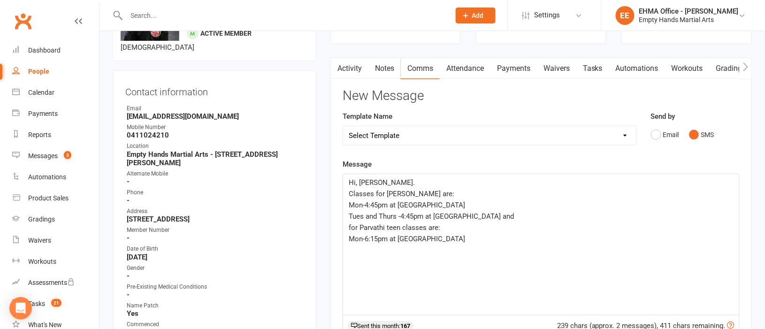
click at [375, 249] on p "﻿" at bounding box center [541, 250] width 385 height 11
click at [403, 247] on span "Tues and Thurs -4:45pm at Golden Grove recreation centre" at bounding box center [425, 250] width 152 height 8
drag, startPoint x: 378, startPoint y: 202, endPoint x: 366, endPoint y: 204, distance: 12.3
click at [366, 204] on span "Mon-4:45pm at Valley View school" at bounding box center [407, 205] width 116 height 8
click at [412, 217] on span "Tues and Thurs -4:45pm at Golden Grove recreation centre and" at bounding box center [431, 216] width 165 height 8
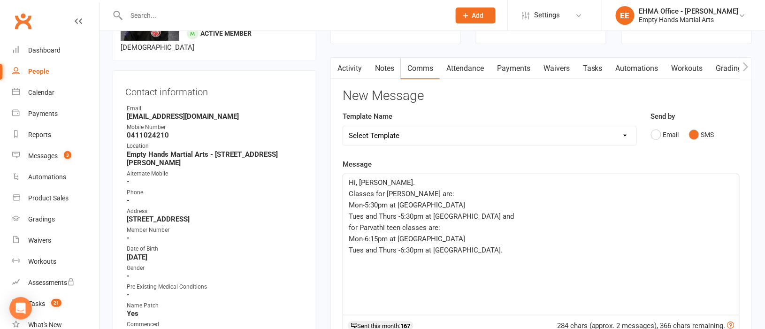
click at [519, 251] on p "Tues and Thurs -6:30pm at Pedare Christian College." at bounding box center [541, 250] width 385 height 11
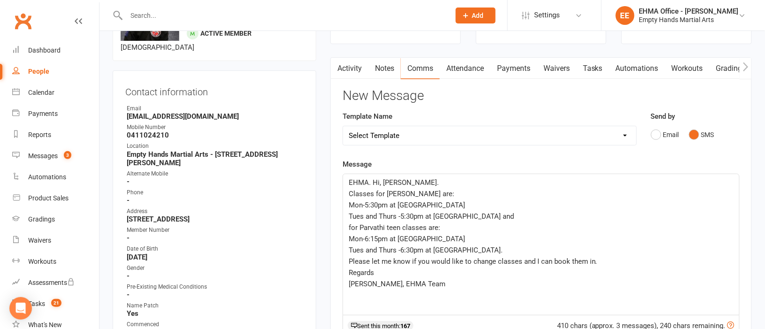
drag, startPoint x: 378, startPoint y: 213, endPoint x: 455, endPoint y: 235, distance: 80.7
click at [379, 215] on span "Tues and Thurs -5:30pm at Golden Grove recreation centre and" at bounding box center [431, 216] width 165 height 8
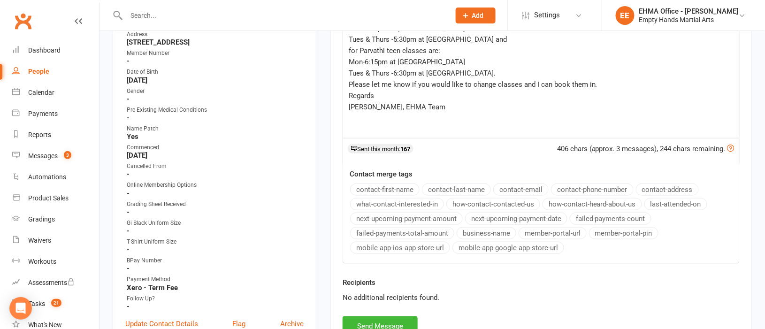
scroll to position [281, 0]
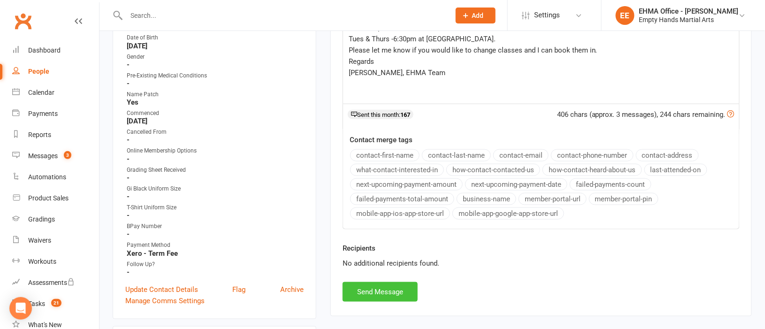
click at [369, 286] on button "Send Message" at bounding box center [380, 292] width 75 height 20
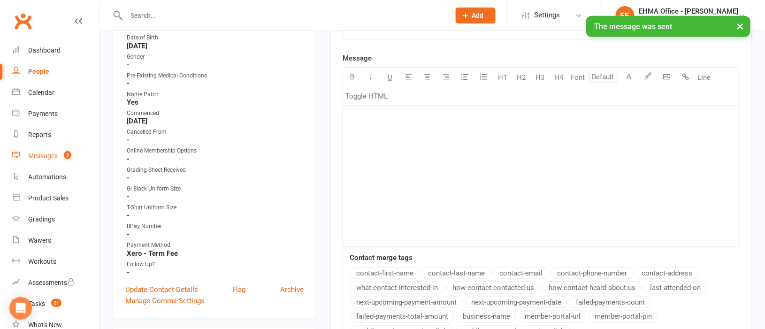
click at [45, 156] on div "Messages" at bounding box center [43, 156] width 30 height 8
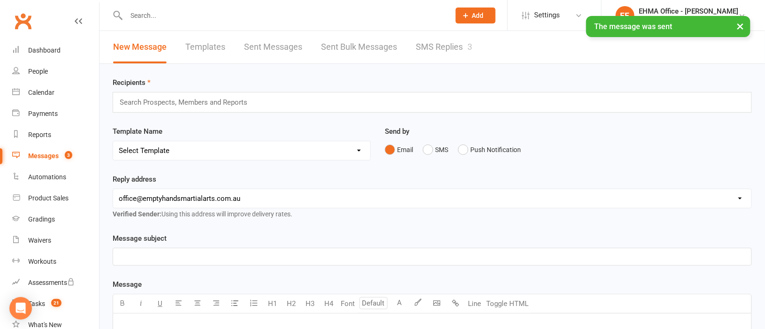
click at [432, 48] on link "SMS Replies 3" at bounding box center [444, 47] width 56 height 32
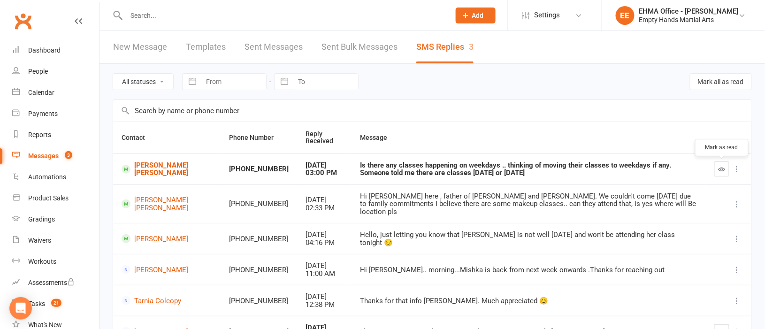
click at [721, 166] on icon "button" at bounding box center [722, 169] width 7 height 7
